Goal: Navigation & Orientation: Go to known website

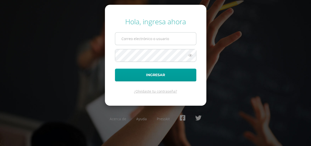
click at [153, 39] on input "text" at bounding box center [155, 39] width 81 height 12
type input "[PERSON_NAME][EMAIL_ADDRESS][DOMAIN_NAME]"
click at [115, 69] on button "Ingresar" at bounding box center [155, 75] width 81 height 13
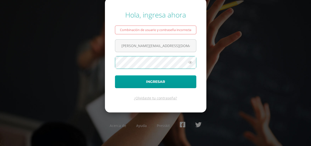
click at [115, 75] on button "Ingresar" at bounding box center [155, 81] width 81 height 13
